Goal: Find specific page/section

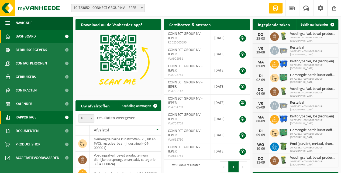
click at [28, 117] on span "Rapportage" at bounding box center [26, 117] width 21 height 13
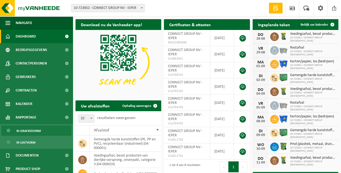
click at [33, 132] on span "In grafiekvorm" at bounding box center [28, 131] width 24 height 10
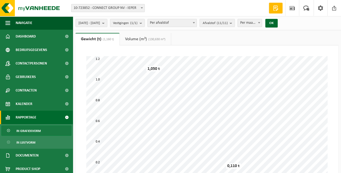
scroll to position [126, 0]
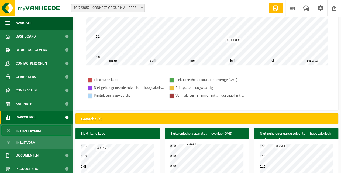
drag, startPoint x: 33, startPoint y: 144, endPoint x: 69, endPoint y: 134, distance: 36.9
click at [33, 144] on span "In lijstvorm" at bounding box center [25, 142] width 19 height 10
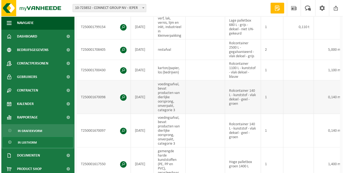
scroll to position [198, 0]
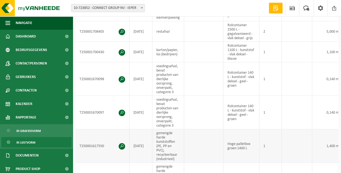
click at [123, 143] on span at bounding box center [122, 146] width 6 height 6
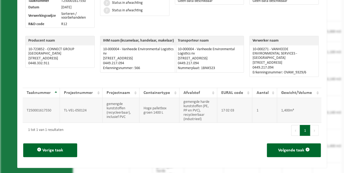
scroll to position [0, 0]
